Goal: Find specific page/section: Find specific page/section

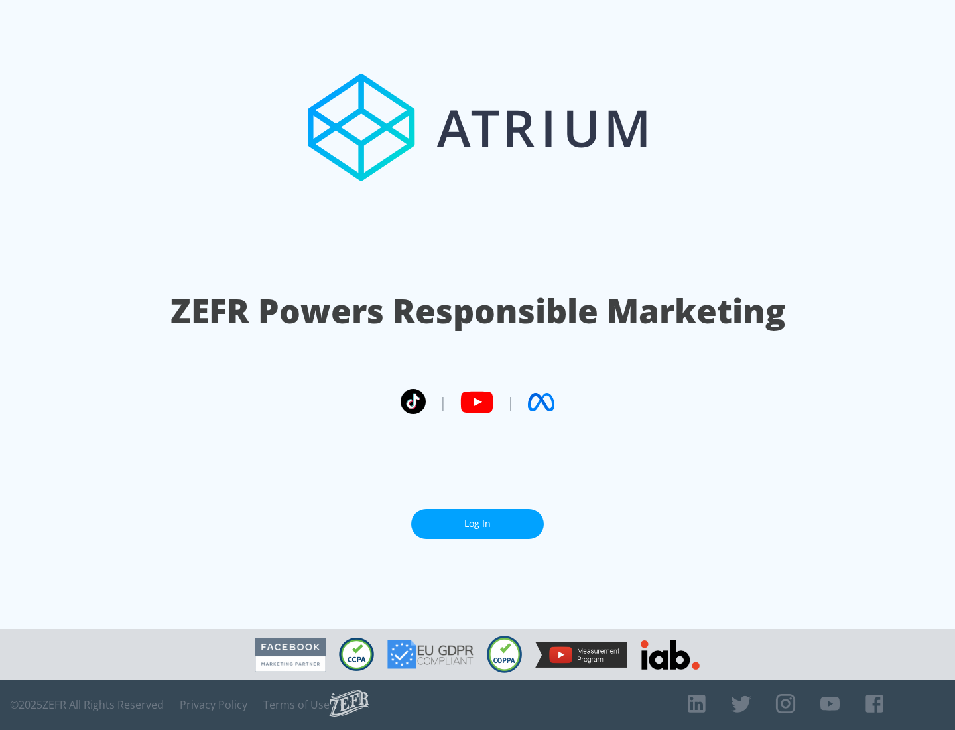
click at [478, 523] on link "Log In" at bounding box center [477, 524] width 133 height 30
